Goal: Task Accomplishment & Management: Use online tool/utility

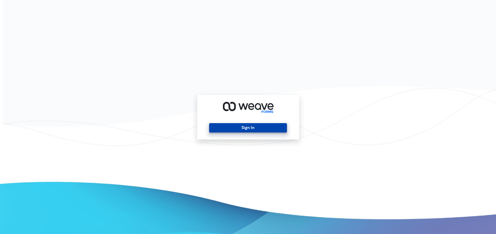
click at [240, 127] on button "Sign In" at bounding box center [248, 127] width 78 height 9
click at [233, 130] on button "Sign In" at bounding box center [248, 127] width 78 height 9
